Goal: Check status: Check status

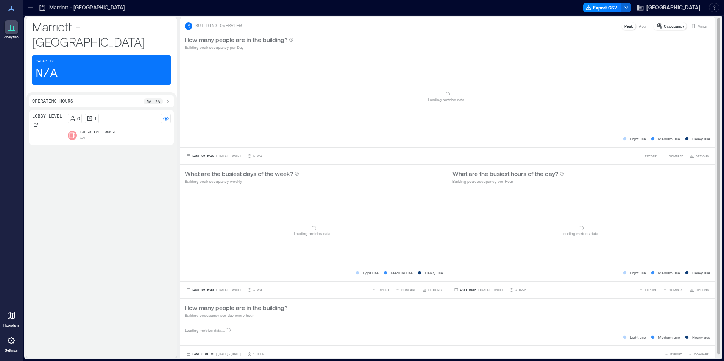
click at [698, 27] on p "Visits" at bounding box center [702, 26] width 9 height 6
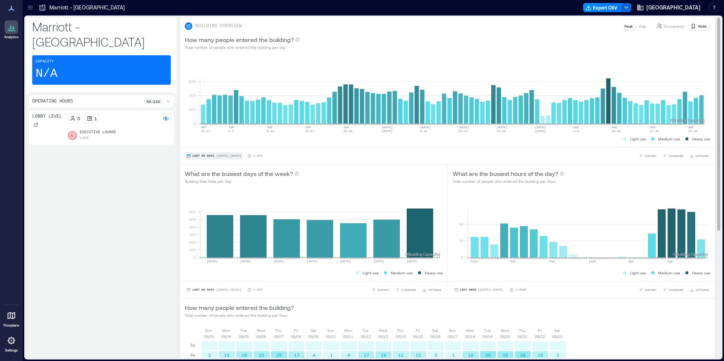
click at [218, 156] on span "| [DATE] - [DATE]" at bounding box center [228, 156] width 25 height 0
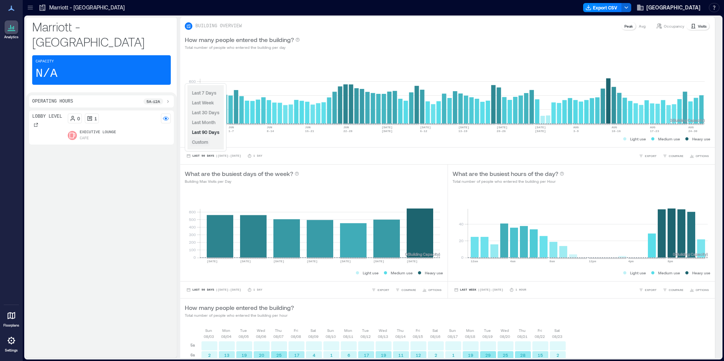
click at [203, 144] on span "Custom" at bounding box center [200, 141] width 16 height 5
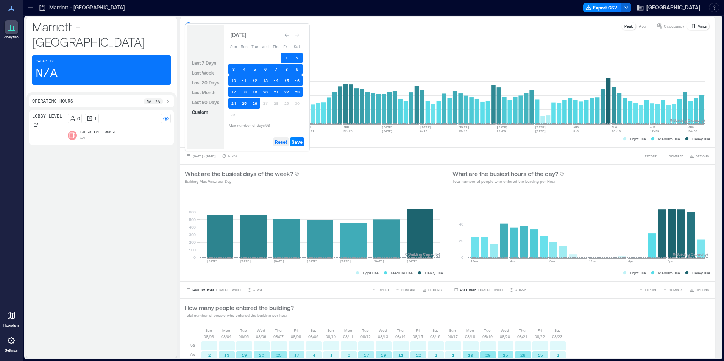
click at [282, 141] on span "Reset" at bounding box center [281, 142] width 12 height 6
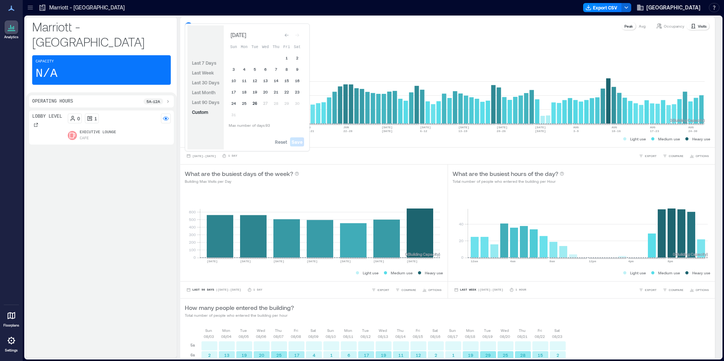
click at [253, 102] on button "26" at bounding box center [255, 103] width 11 height 11
click at [247, 104] on button "25" at bounding box center [244, 103] width 11 height 11
click at [234, 102] on button "24" at bounding box center [233, 103] width 11 height 11
click at [299, 143] on span "Save" at bounding box center [297, 142] width 11 height 6
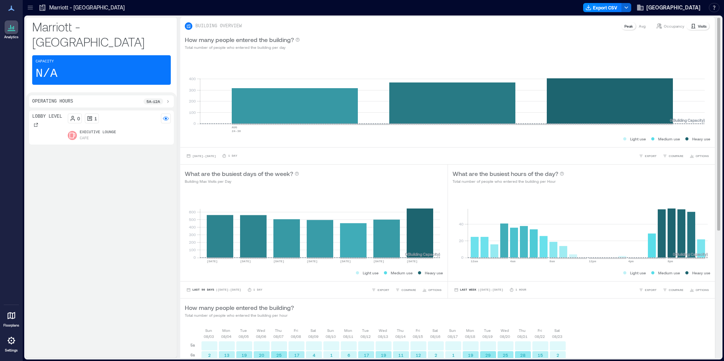
click at [188, 280] on div "0 100 200 300 400 500 600 [DATE] [DATE] [DATE] [DATE] [DATE] [DATE] [DATE] 0 ( …" at bounding box center [313, 235] width 267 height 92
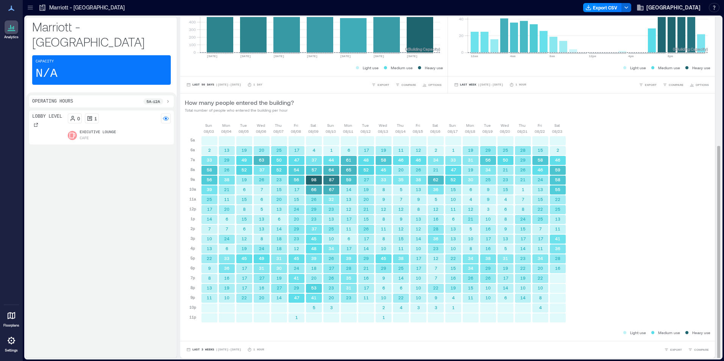
scroll to position [1, 0]
click at [204, 350] on span "Last 3 Weeks" at bounding box center [203, 350] width 22 height 0
click at [204, 336] on span "Custom" at bounding box center [200, 335] width 16 height 5
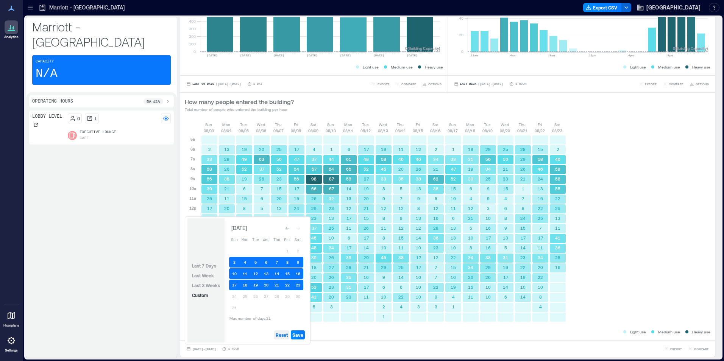
click at [285, 335] on span "Reset" at bounding box center [282, 335] width 12 height 6
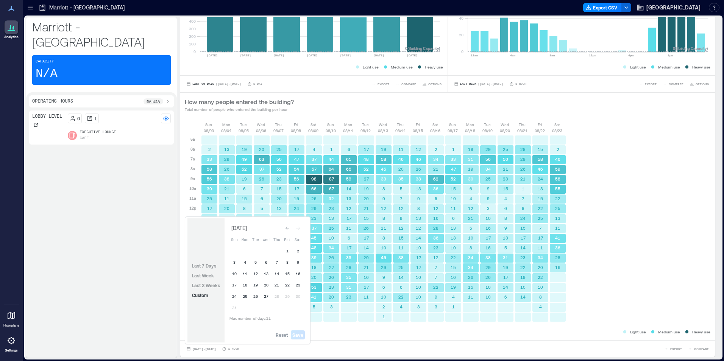
click at [265, 294] on button "27" at bounding box center [266, 296] width 11 height 11
click at [250, 298] on button "25" at bounding box center [245, 296] width 11 height 11
click at [302, 335] on span "Save" at bounding box center [297, 335] width 11 height 6
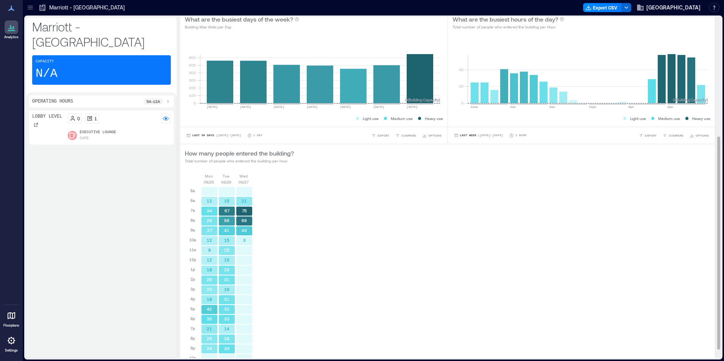
scroll to position [205, 0]
